Goal: Information Seeking & Learning: Learn about a topic

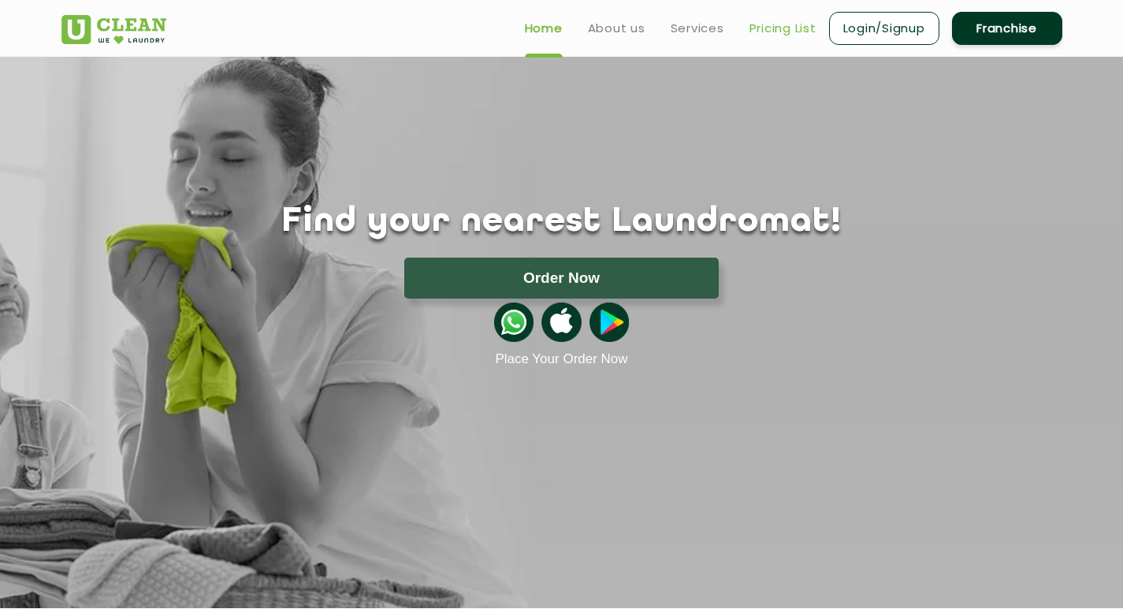
click at [795, 31] on link "Pricing List" at bounding box center [782, 28] width 67 height 19
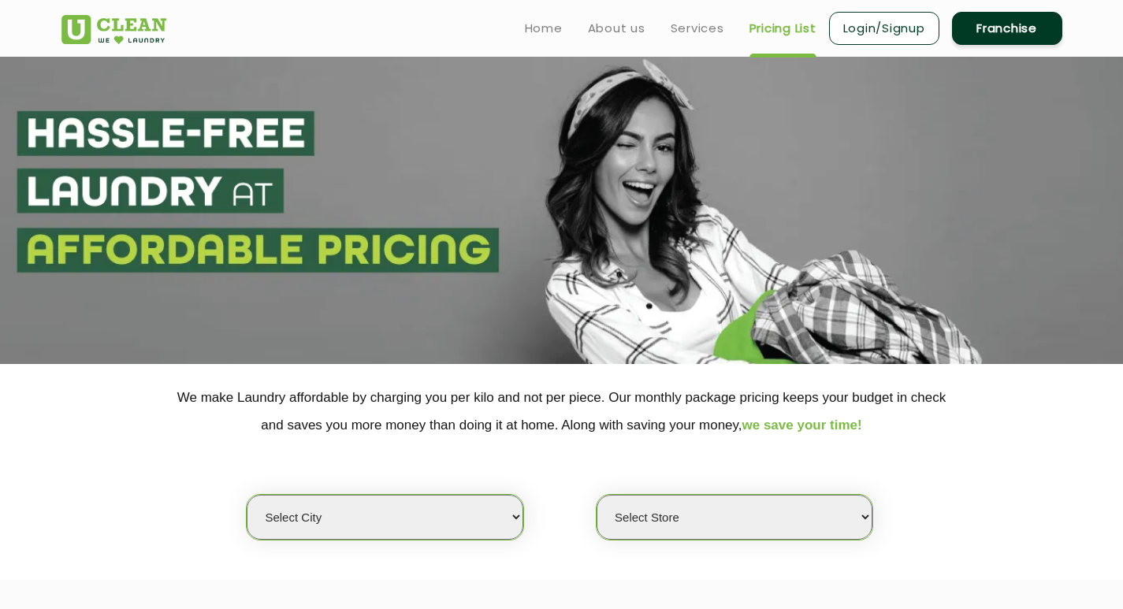
click at [489, 525] on select "Select city [GEOGRAPHIC_DATA] [GEOGRAPHIC_DATA] [GEOGRAPHIC_DATA] [GEOGRAPHIC_D…" at bounding box center [385, 517] width 276 height 45
click at [515, 518] on select "Select city [GEOGRAPHIC_DATA] [GEOGRAPHIC_DATA] [GEOGRAPHIC_DATA] [GEOGRAPHIC_D…" at bounding box center [385, 517] width 276 height 45
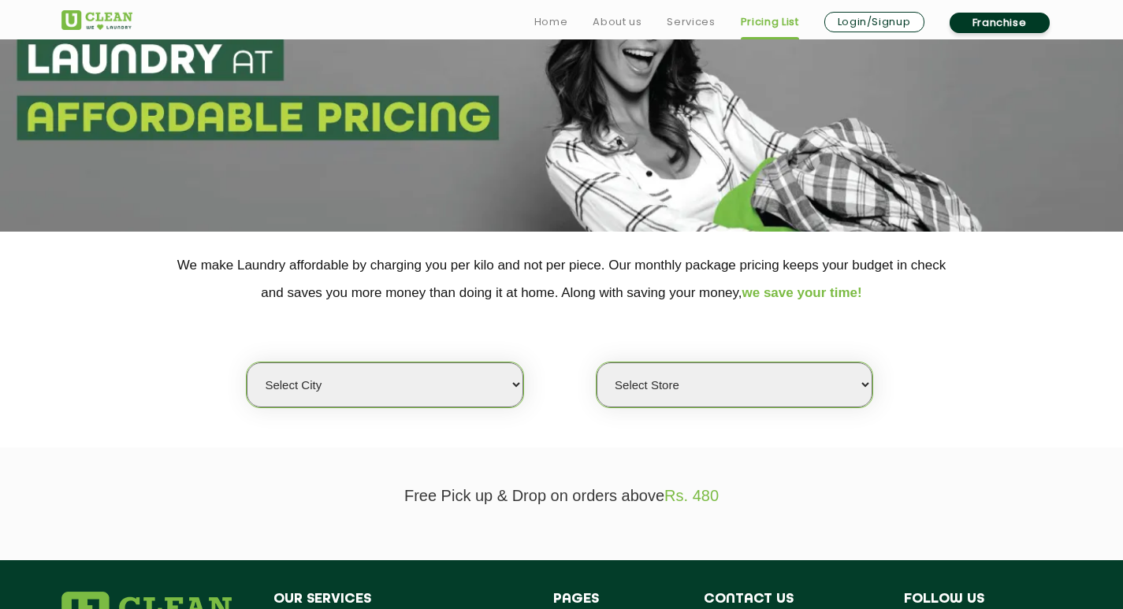
scroll to position [158, 0]
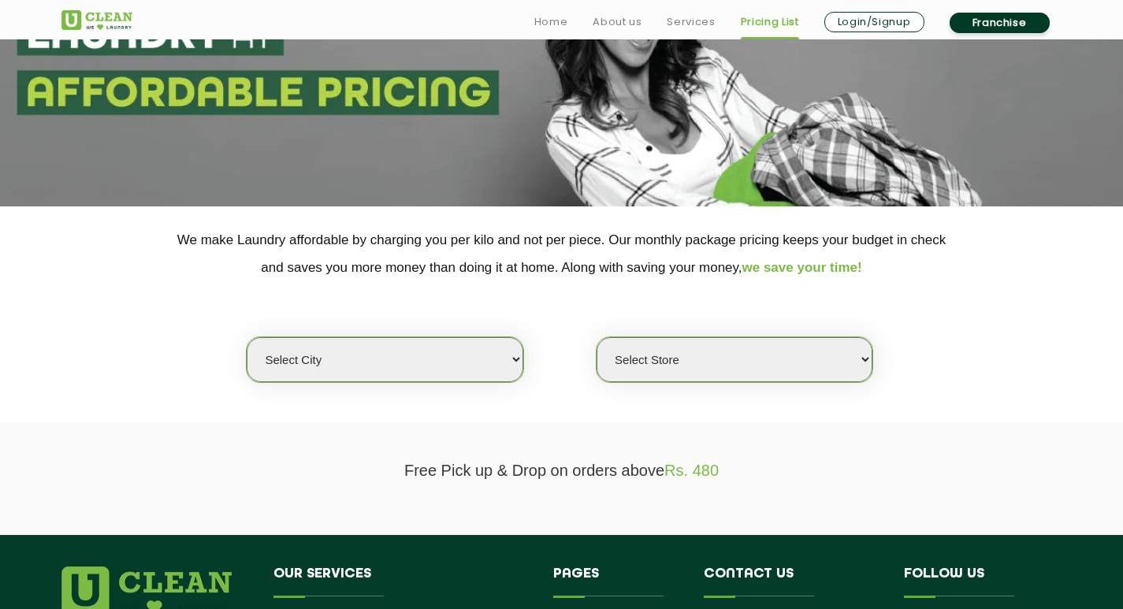
click at [513, 358] on select "Select city [GEOGRAPHIC_DATA] [GEOGRAPHIC_DATA] [GEOGRAPHIC_DATA] [GEOGRAPHIC_D…" at bounding box center [385, 359] width 276 height 45
click at [515, 357] on select "Select city [GEOGRAPHIC_DATA] [GEOGRAPHIC_DATA] [GEOGRAPHIC_DATA] [GEOGRAPHIC_D…" at bounding box center [385, 359] width 276 height 45
select select "36"
click at [247, 337] on select "Select city [GEOGRAPHIC_DATA] [GEOGRAPHIC_DATA] [GEOGRAPHIC_DATA] [GEOGRAPHIC_D…" at bounding box center [385, 359] width 276 height 45
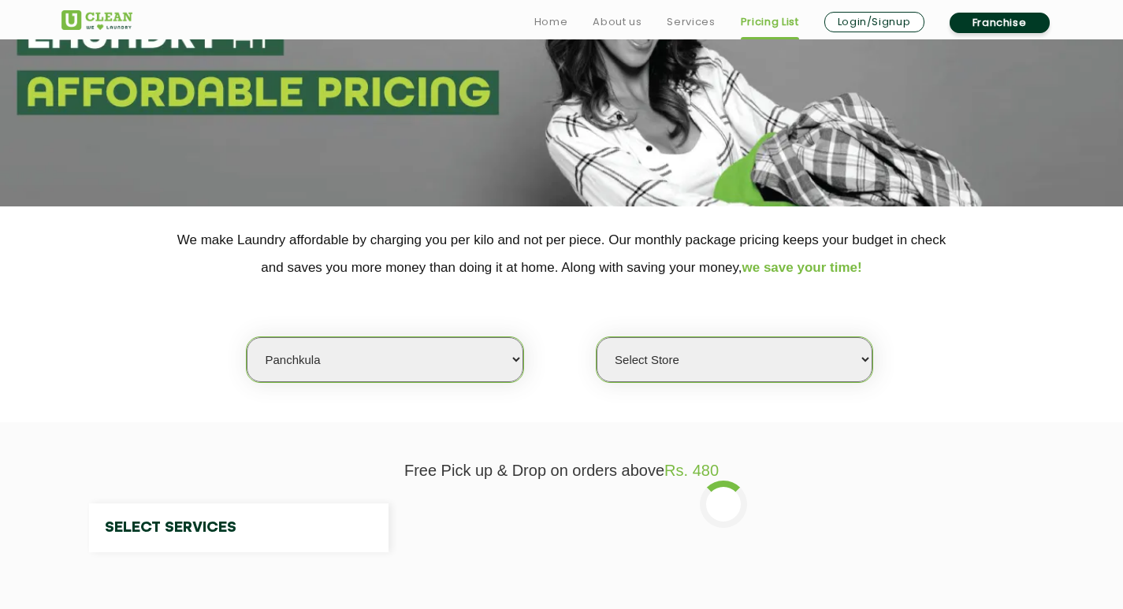
select select "0"
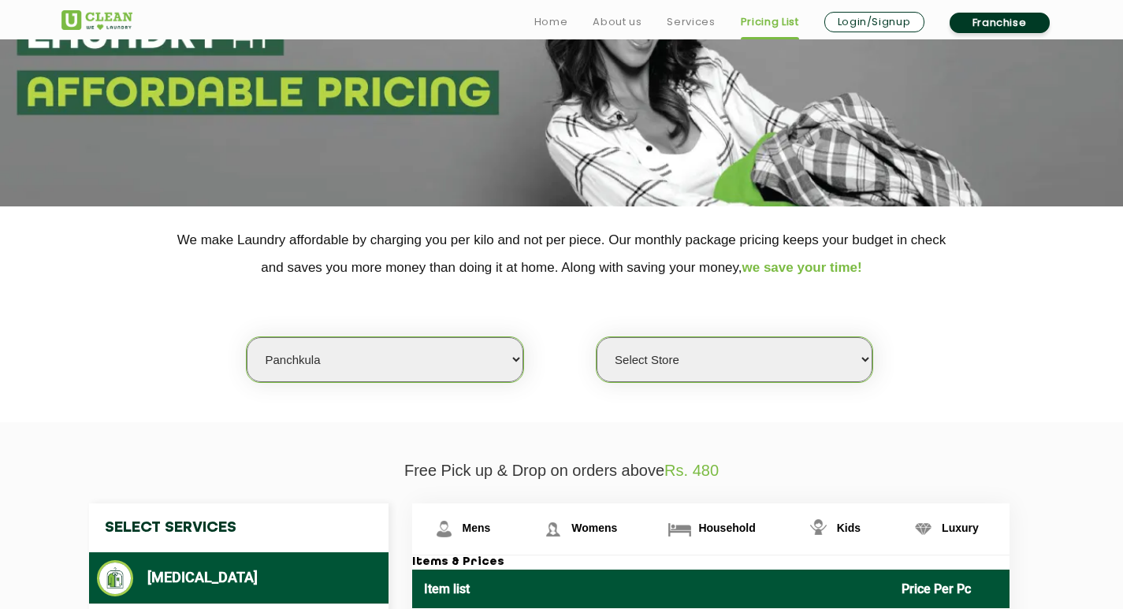
click at [754, 369] on select "Select Store UClean Peer Muchalla" at bounding box center [734, 359] width 276 height 45
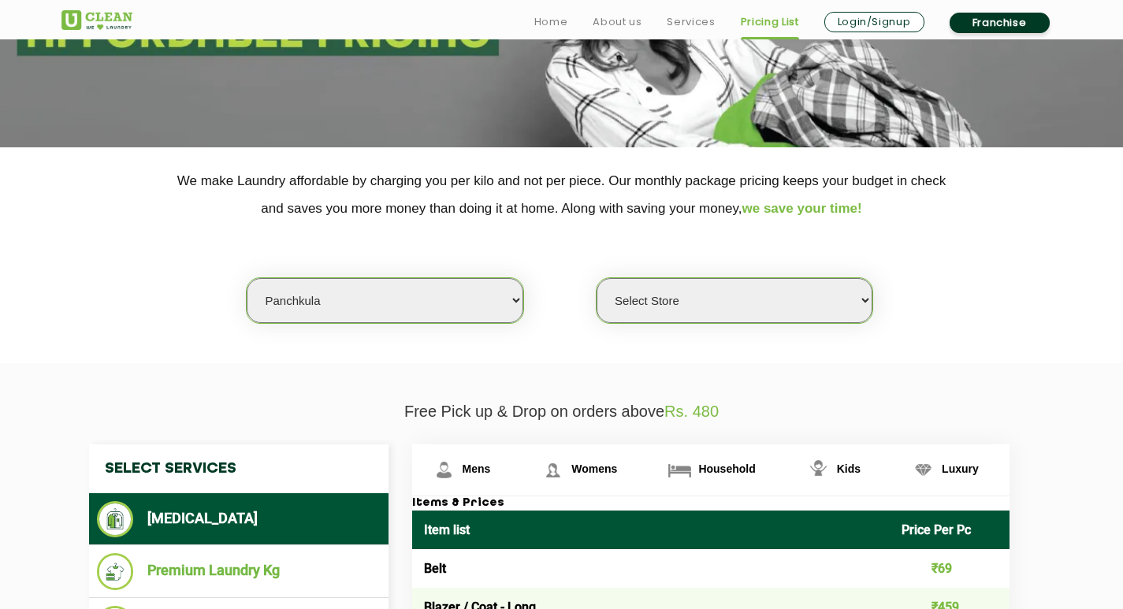
scroll to position [236, 0]
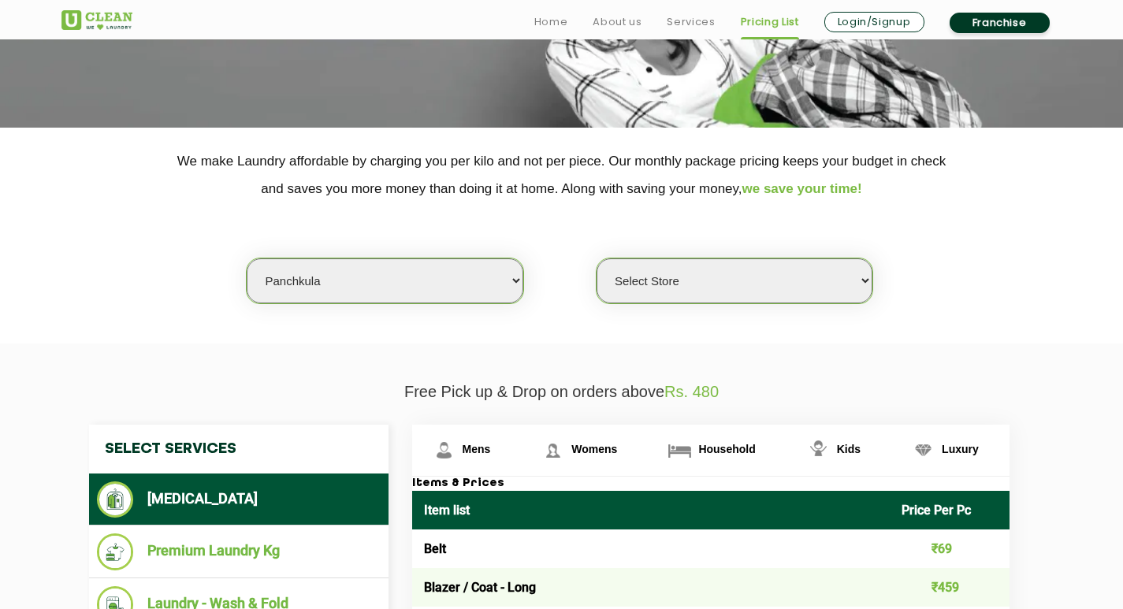
click at [502, 277] on select "Select city [GEOGRAPHIC_DATA] [GEOGRAPHIC_DATA] [GEOGRAPHIC_DATA] [GEOGRAPHIC_D…" at bounding box center [385, 280] width 276 height 45
select select "210"
click at [247, 258] on select "Select city [GEOGRAPHIC_DATA] [GEOGRAPHIC_DATA] [GEOGRAPHIC_DATA] [GEOGRAPHIC_D…" at bounding box center [385, 280] width 276 height 45
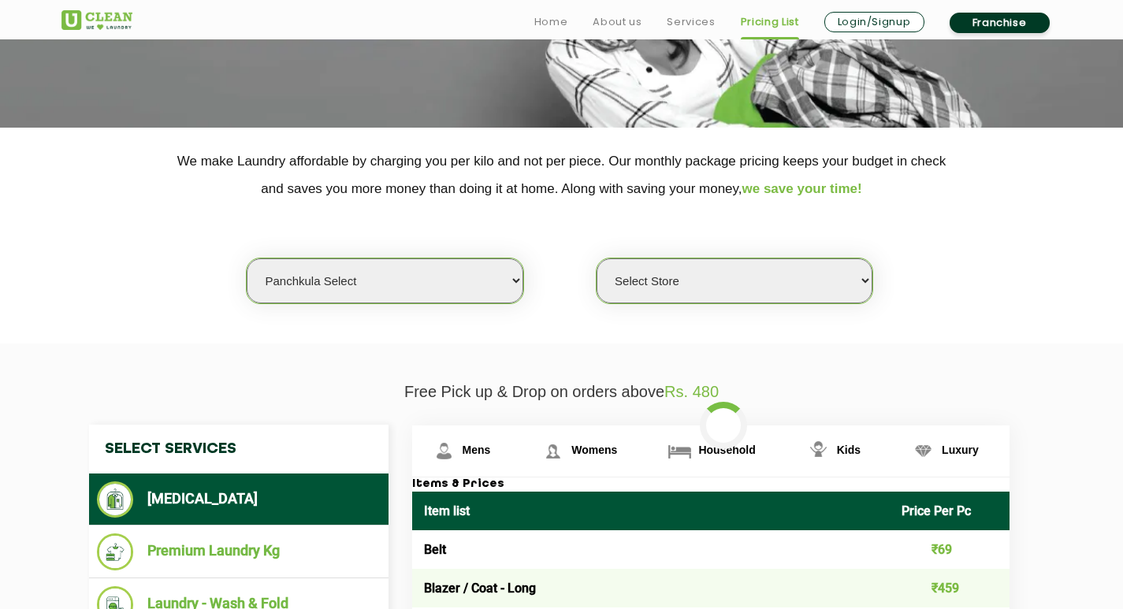
select select "0"
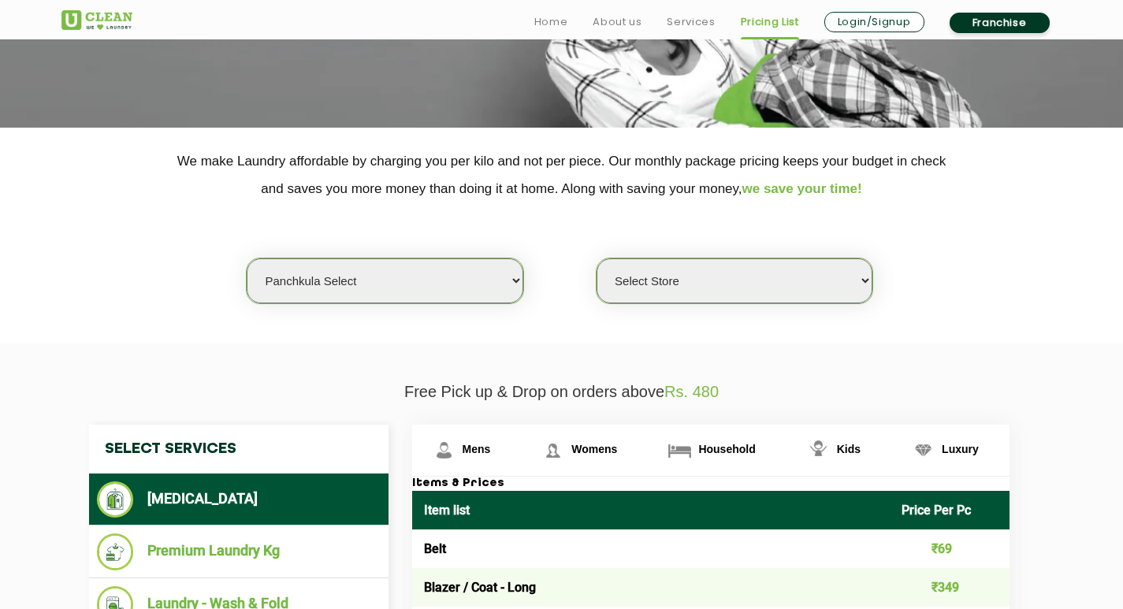
click at [741, 292] on select "Select Store [GEOGRAPHIC_DATA] Sector 14" at bounding box center [734, 280] width 276 height 45
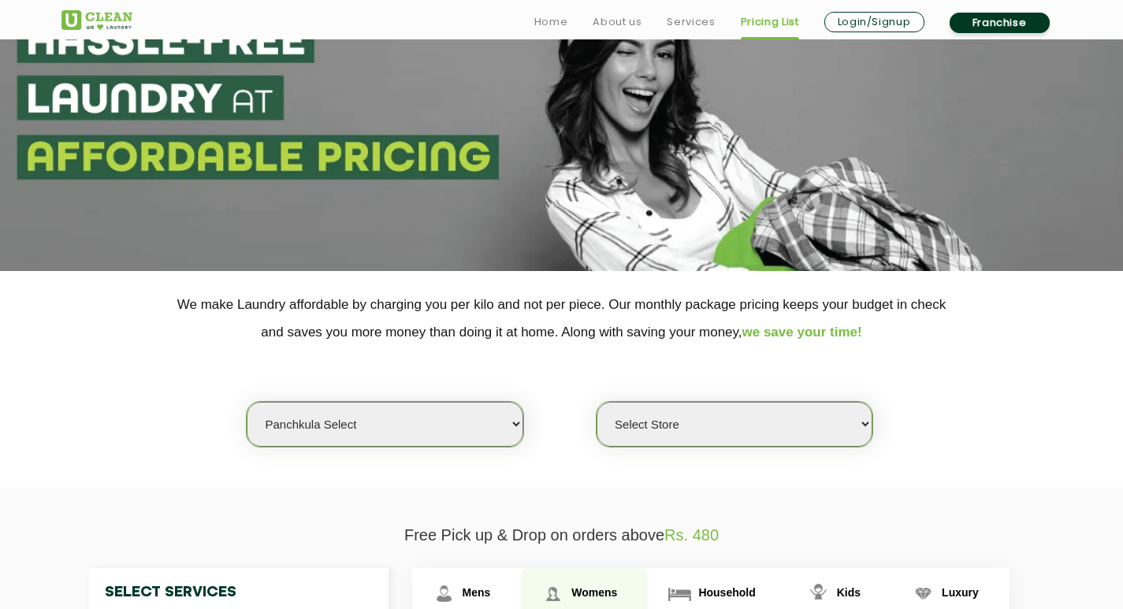
scroll to position [158, 0]
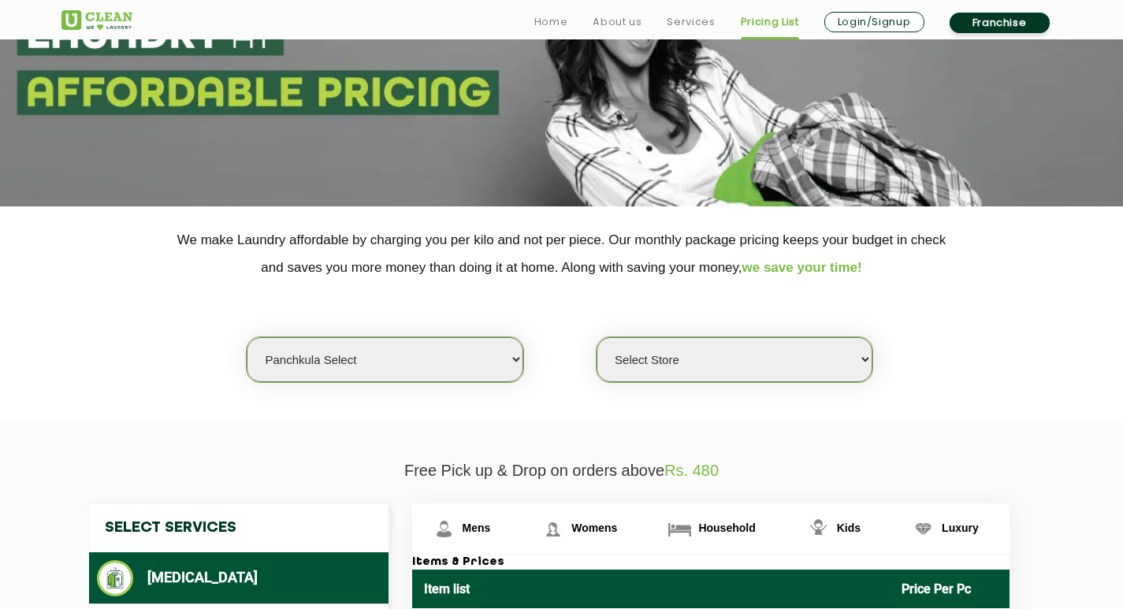
click at [867, 361] on select "Select Store [GEOGRAPHIC_DATA] Sector 14" at bounding box center [734, 359] width 276 height 45
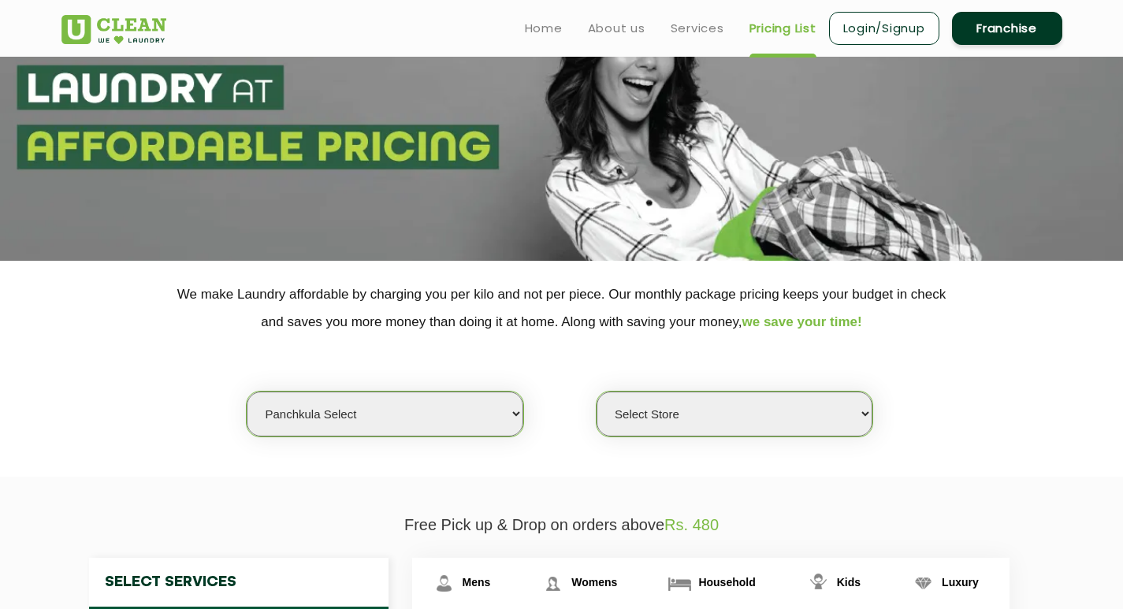
scroll to position [79, 0]
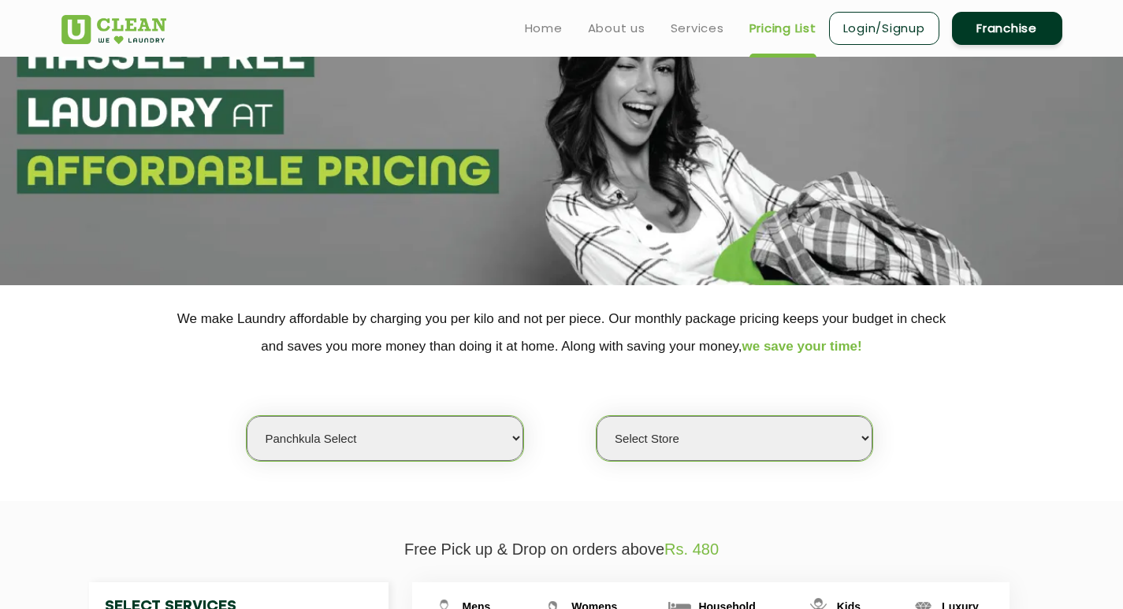
click at [849, 435] on select "Select Store [GEOGRAPHIC_DATA] Sector 14" at bounding box center [734, 438] width 276 height 45
click at [505, 433] on select "Select city [GEOGRAPHIC_DATA] [GEOGRAPHIC_DATA] [GEOGRAPHIC_DATA] [GEOGRAPHIC_D…" at bounding box center [385, 438] width 276 height 45
select select "36"
click at [247, 416] on select "Select city [GEOGRAPHIC_DATA] [GEOGRAPHIC_DATA] [GEOGRAPHIC_DATA] [GEOGRAPHIC_D…" at bounding box center [385, 438] width 276 height 45
click at [864, 437] on select "Select Store UClean Peer Muchalla" at bounding box center [734, 438] width 276 height 45
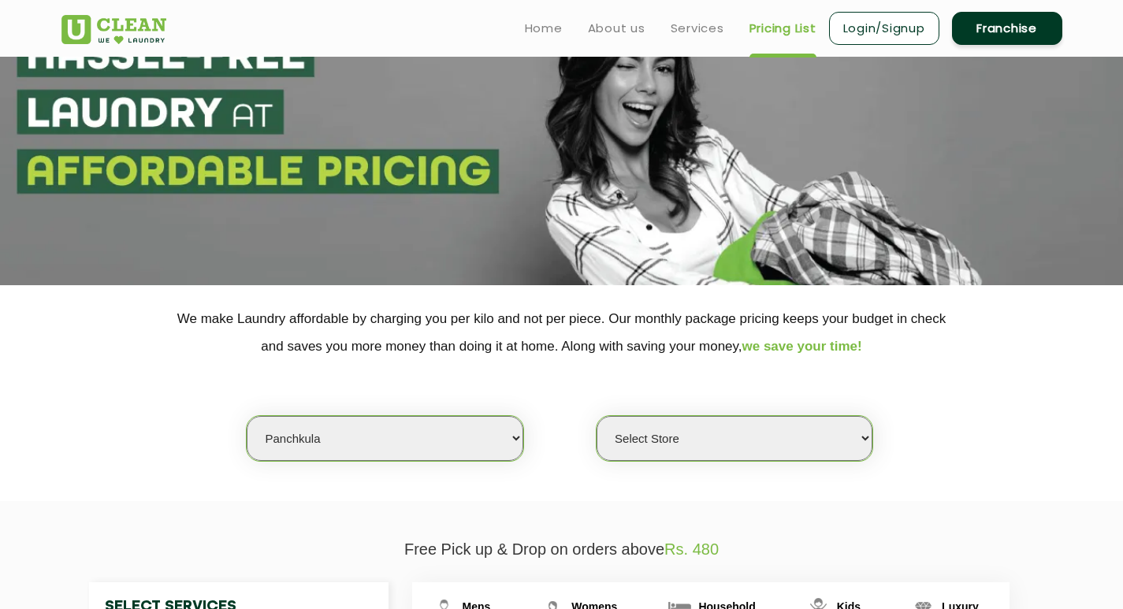
select select "487"
click at [596, 416] on select "Select Store UClean Peer Muchalla" at bounding box center [734, 438] width 276 height 45
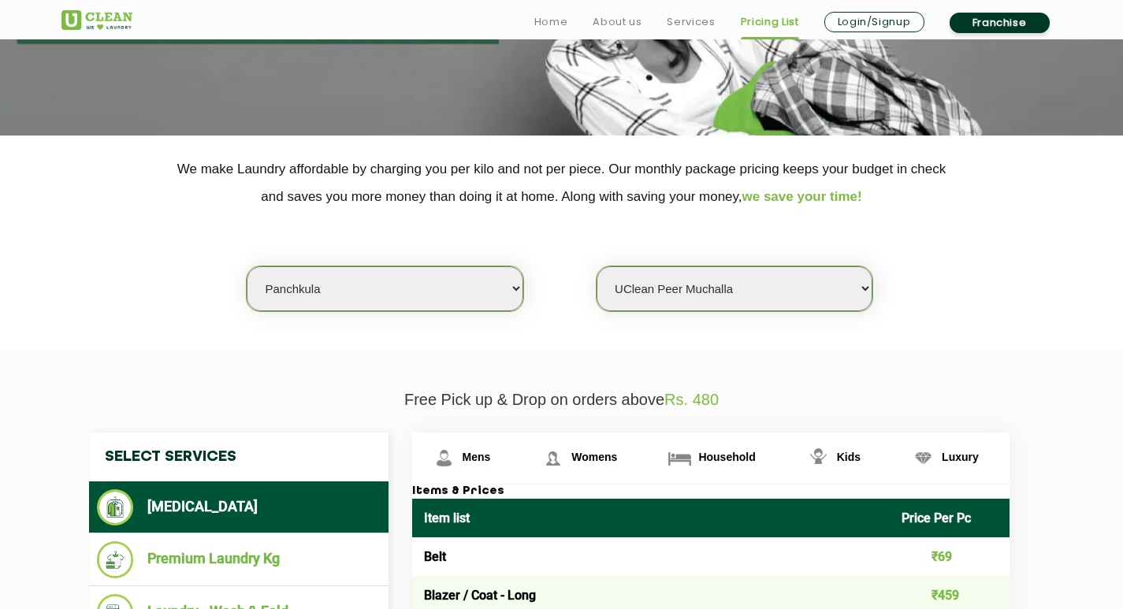
scroll to position [236, 0]
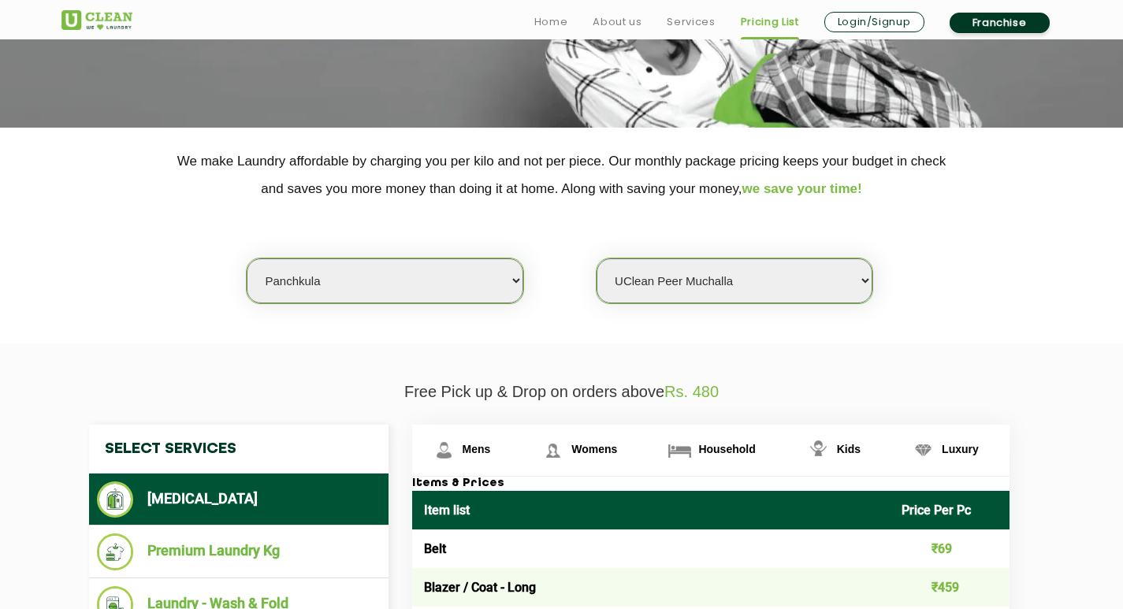
click at [508, 287] on select "Select city [GEOGRAPHIC_DATA] [GEOGRAPHIC_DATA] [GEOGRAPHIC_DATA] [GEOGRAPHIC_D…" at bounding box center [385, 280] width 276 height 45
click at [978, 284] on div "Select city [GEOGRAPHIC_DATA] [GEOGRAPHIC_DATA] [GEOGRAPHIC_DATA] [GEOGRAPHIC_D…" at bounding box center [562, 254] width 1024 height 102
click at [864, 275] on select "Select Store UClean Peer Muchalla" at bounding box center [734, 280] width 276 height 45
click at [997, 318] on section "We make Laundry affordable by charging you per kilo and not per piece. Our mont…" at bounding box center [561, 236] width 1123 height 216
click at [841, 281] on select "Select Store UClean Peer Muchalla" at bounding box center [734, 280] width 276 height 45
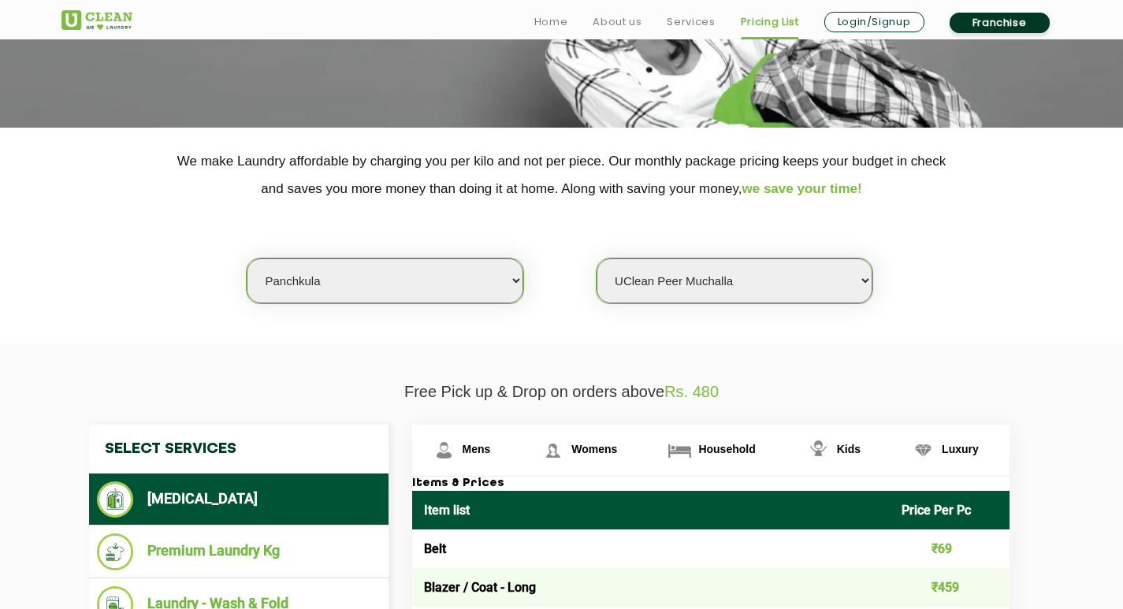
click at [596, 258] on select "Select Store UClean Peer Muchalla" at bounding box center [734, 280] width 276 height 45
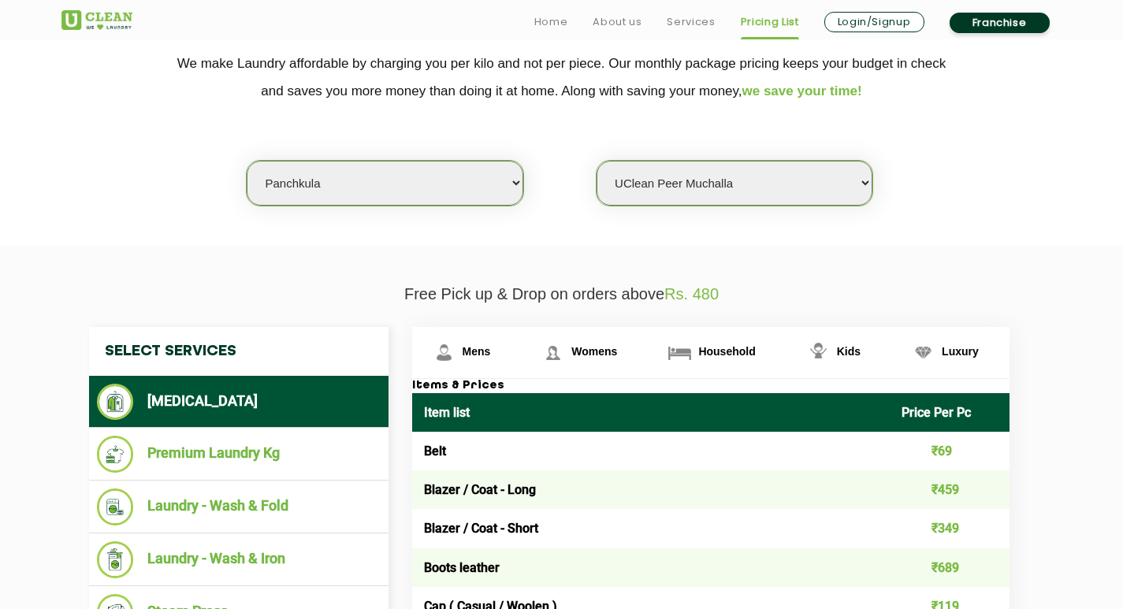
scroll to position [552, 0]
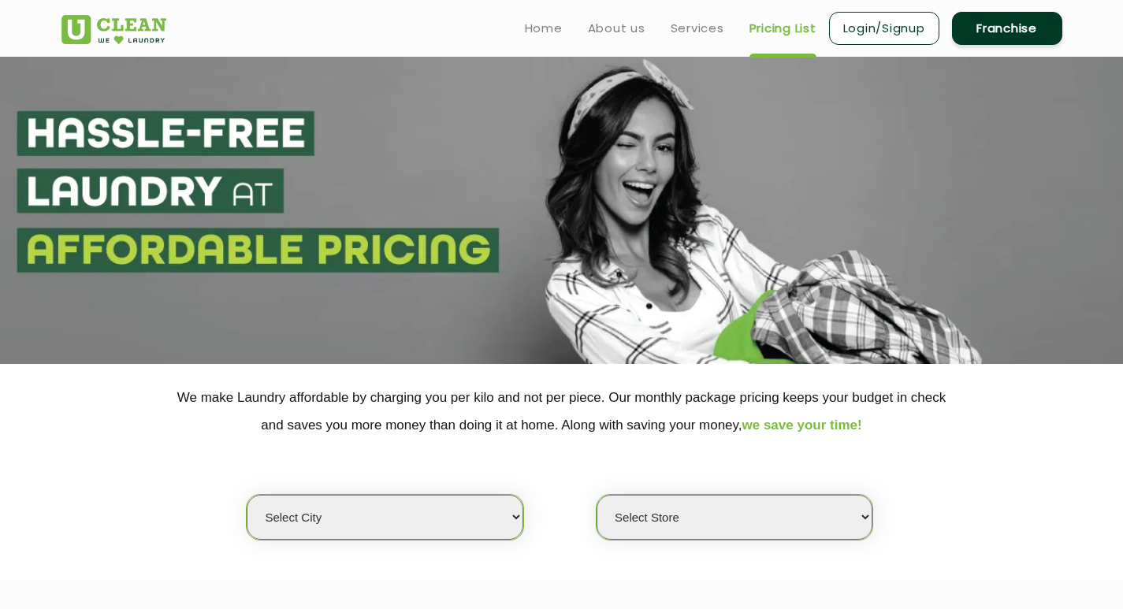
click at [493, 513] on select "Select city [GEOGRAPHIC_DATA] [GEOGRAPHIC_DATA] [GEOGRAPHIC_DATA] [GEOGRAPHIC_D…" at bounding box center [385, 517] width 276 height 45
click at [504, 506] on select "Select city [GEOGRAPHIC_DATA] [GEOGRAPHIC_DATA] [GEOGRAPHIC_DATA] [GEOGRAPHIC_D…" at bounding box center [385, 517] width 276 height 45
select select "36"
click at [247, 495] on select "Select city [GEOGRAPHIC_DATA] [GEOGRAPHIC_DATA] [GEOGRAPHIC_DATA] [GEOGRAPHIC_D…" at bounding box center [385, 517] width 276 height 45
click at [720, 516] on select "Select Store UClean Peer Muchalla" at bounding box center [734, 517] width 276 height 45
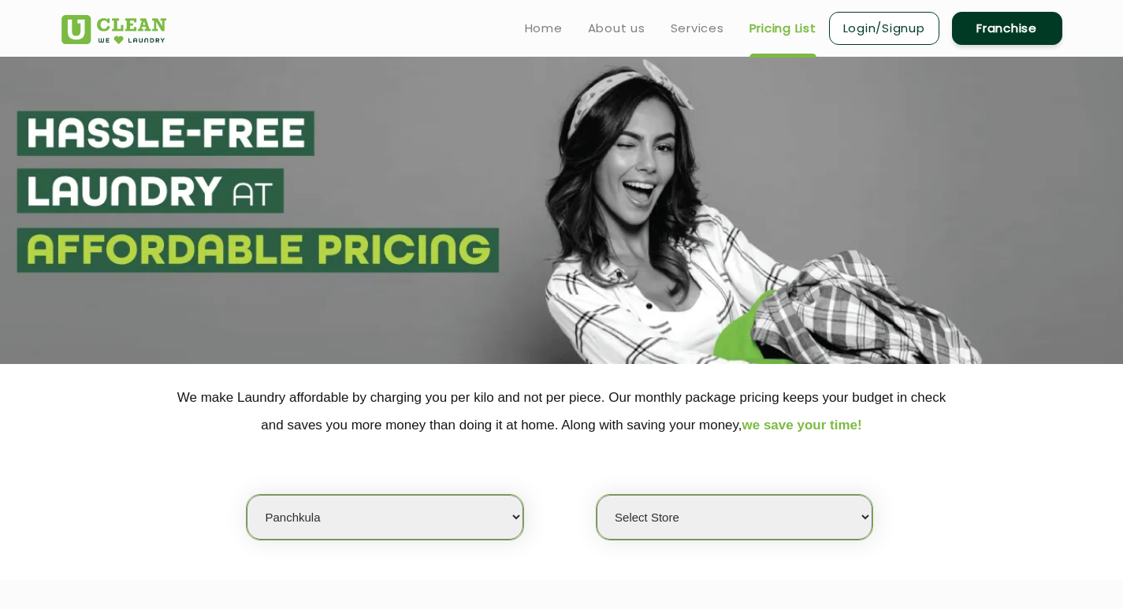
select select "487"
click at [596, 495] on select "Select Store UClean Peer Muchalla" at bounding box center [734, 517] width 276 height 45
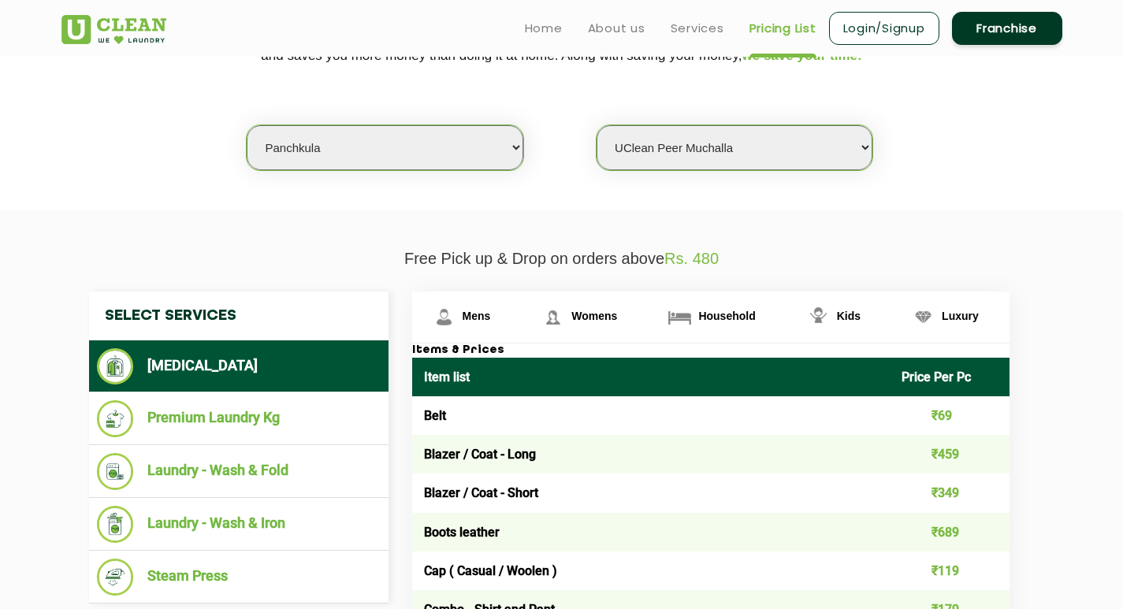
scroll to position [158, 0]
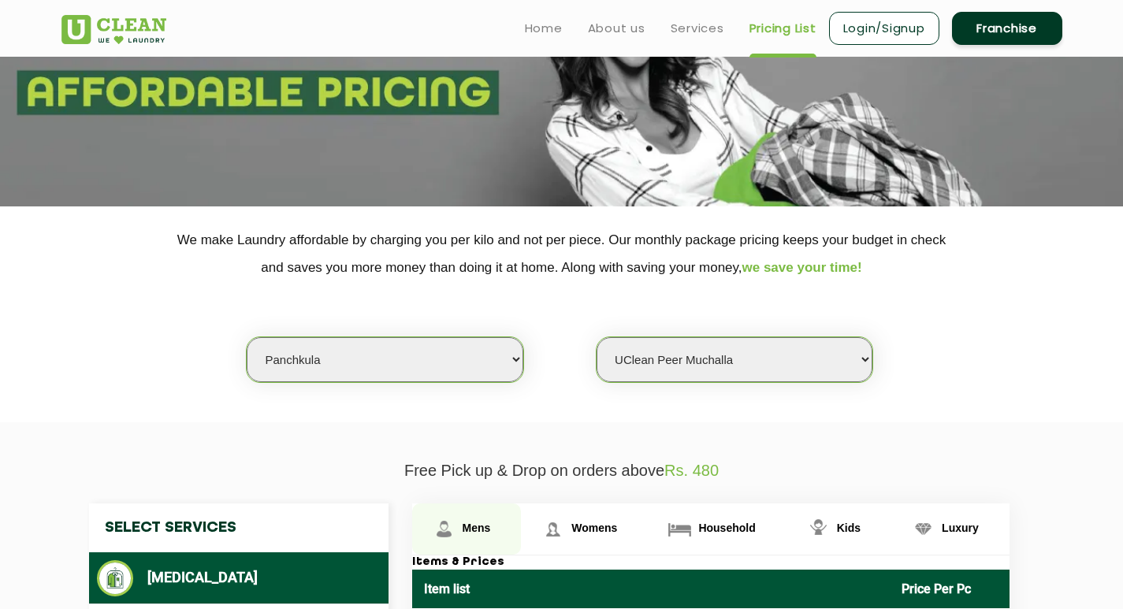
click at [481, 530] on span "Mens" at bounding box center [477, 528] width 28 height 13
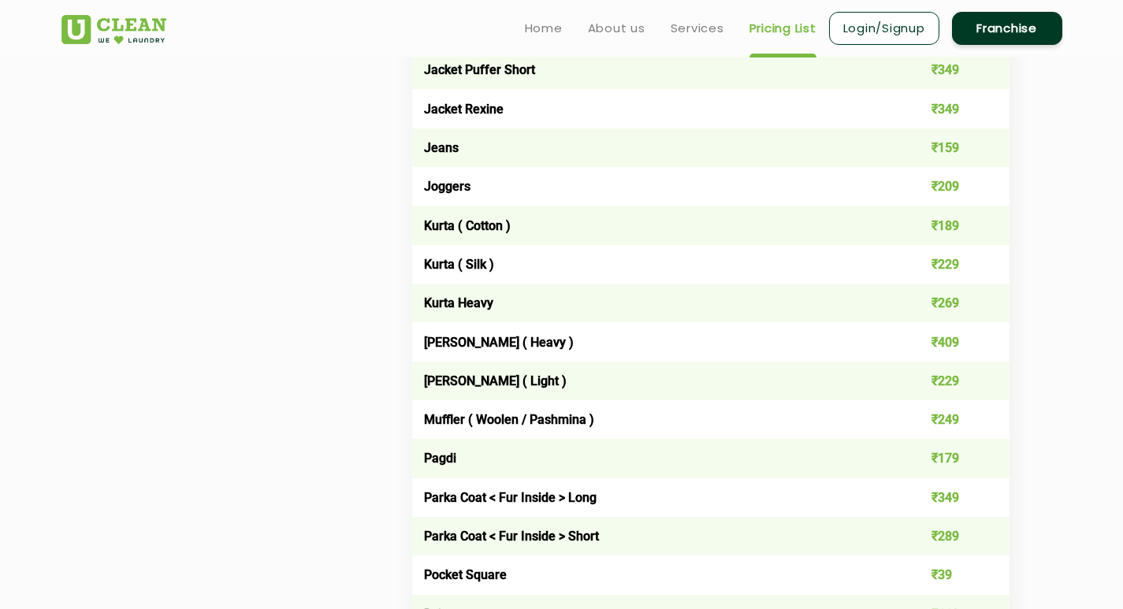
scroll to position [1103, 0]
